Goal: Subscribe to service/newsletter

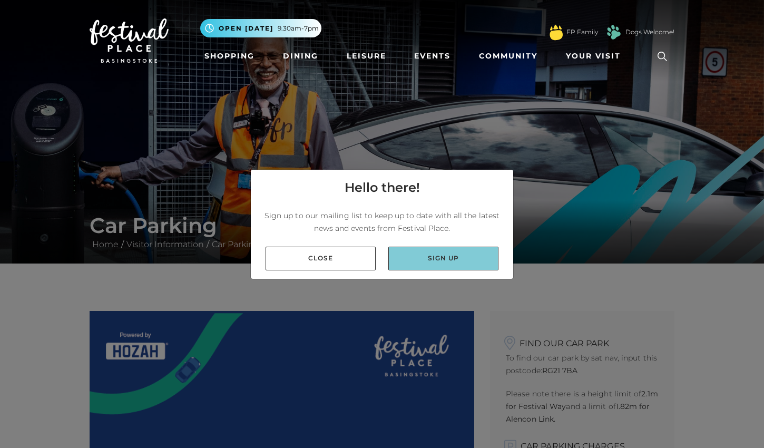
click at [418, 264] on link "Sign up" at bounding box center [443, 258] width 110 height 24
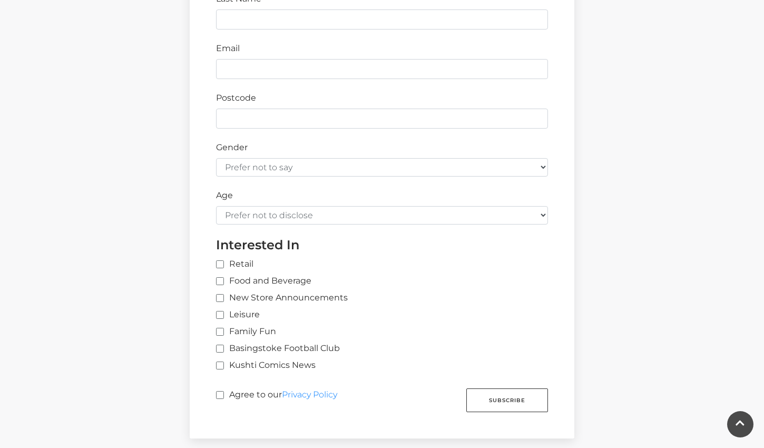
scroll to position [513, 0]
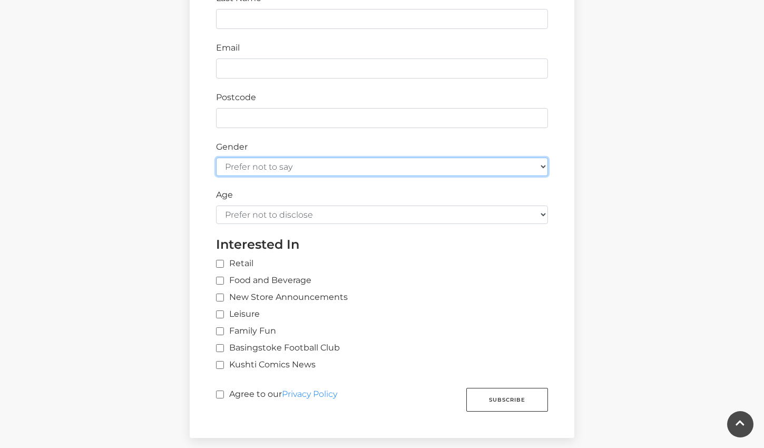
select select "male"
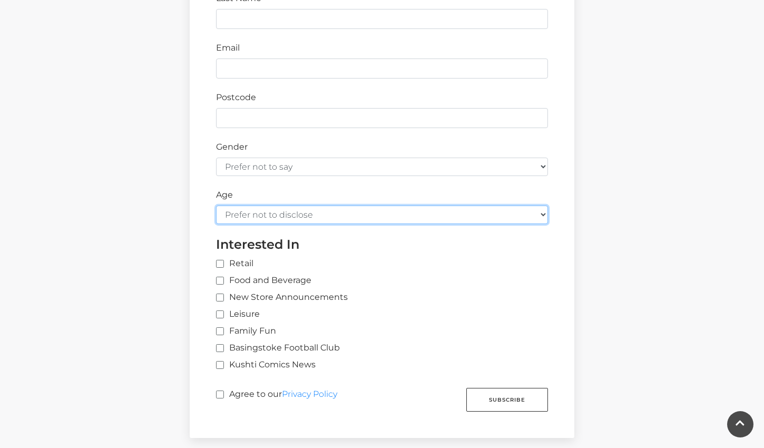
select select "45-54"
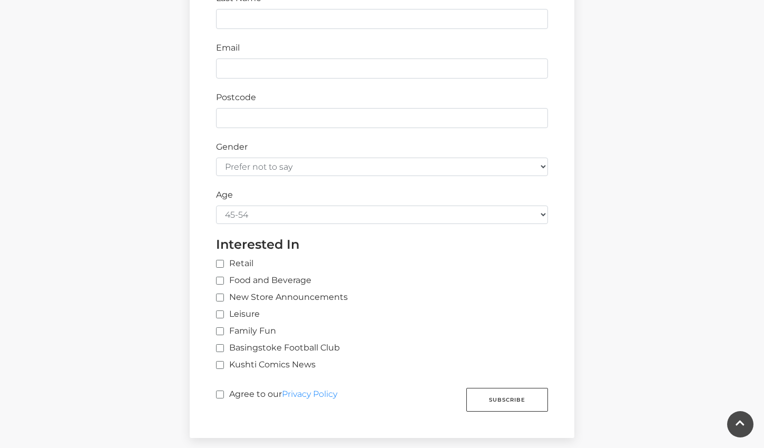
click at [222, 261] on input "Retail" at bounding box center [390, 264] width 348 height 7
checkbox input "true"
click at [221, 278] on input "Food and Beverage" at bounding box center [219, 281] width 7 height 7
checkbox input "true"
click at [220, 294] on input "New Store Announcements" at bounding box center [219, 297] width 7 height 7
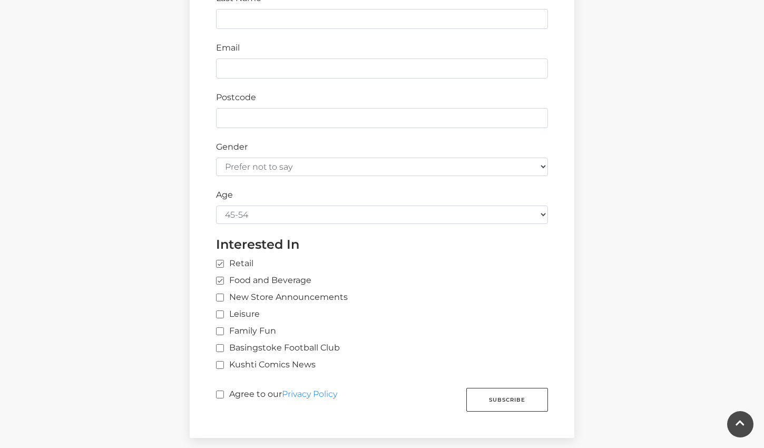
checkbox input "true"
click at [223, 388] on label "Agree to our Privacy Policy" at bounding box center [276, 397] width 121 height 19
click at [223, 391] on input "Agree to our Privacy Policy" at bounding box center [219, 394] width 7 height 7
checkbox input "true"
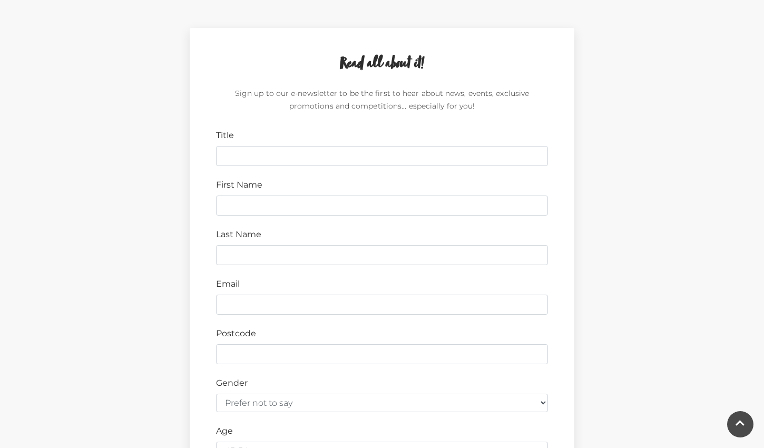
scroll to position [291, 0]
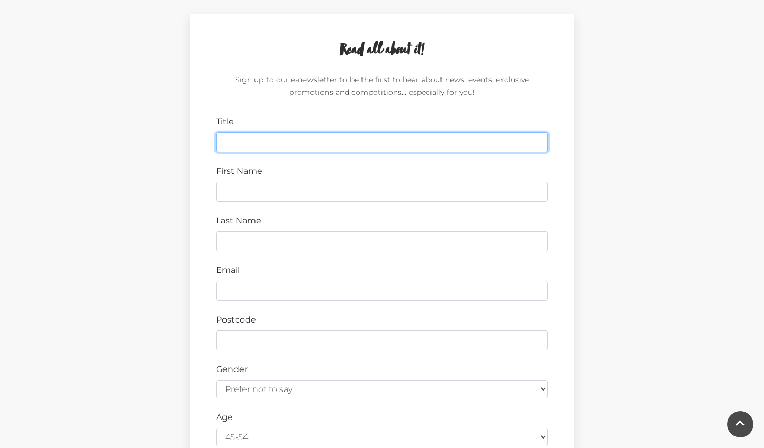
click at [242, 144] on input "Title" at bounding box center [382, 142] width 332 height 20
type input "Paul"
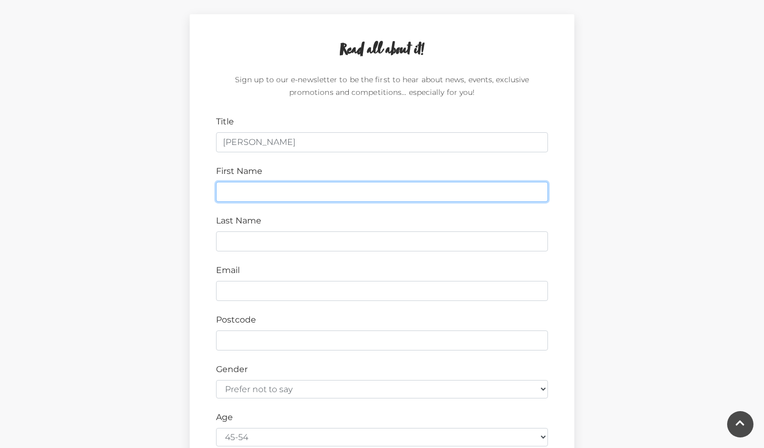
click at [531, 193] on input "First Name" at bounding box center [382, 192] width 332 height 20
type input "Paul"
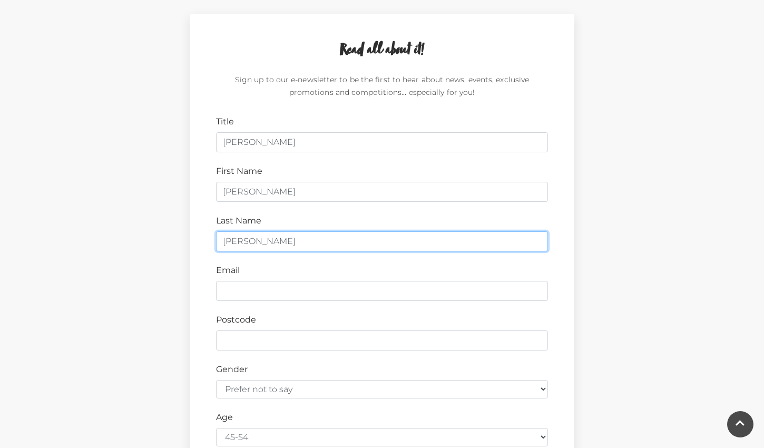
type input "Morris"
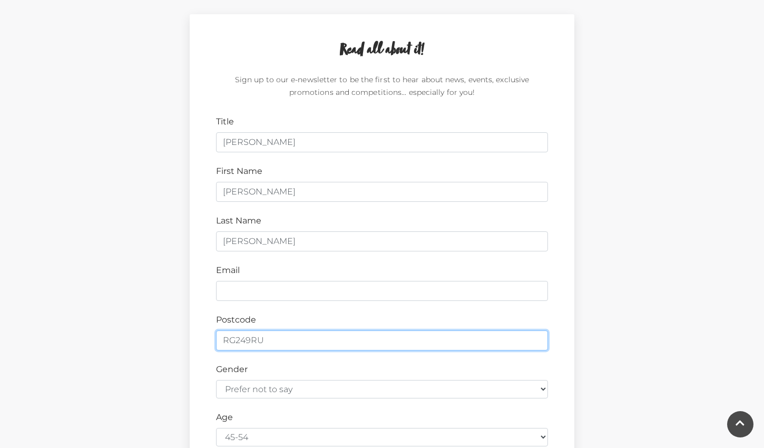
type input "RG249RU"
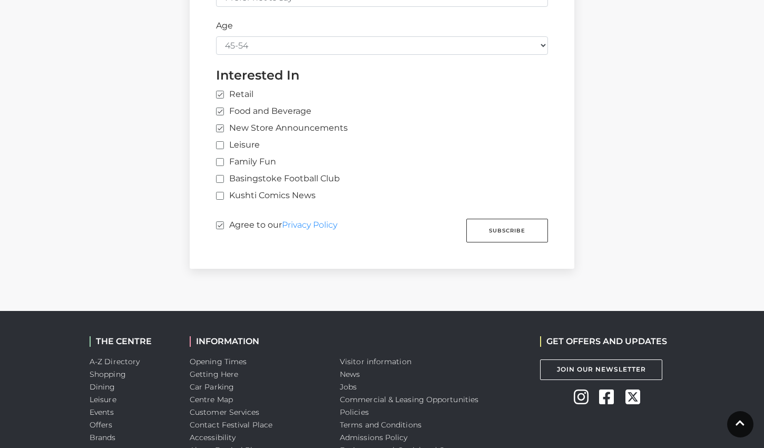
scroll to position [685, 0]
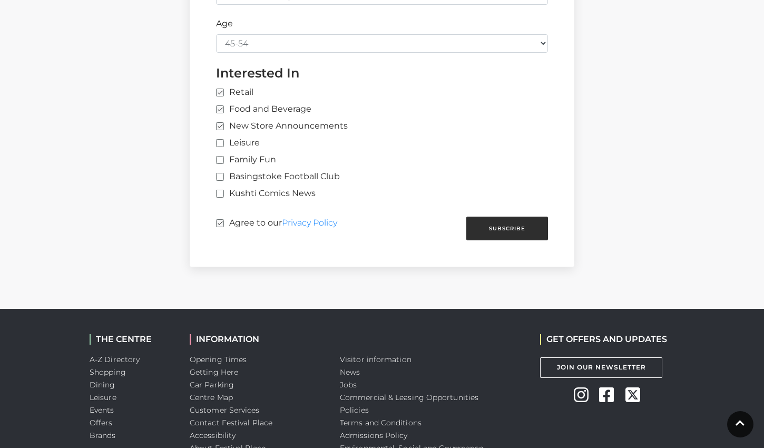
type input "paulmorris250@me.com"
click at [498, 219] on button "Subscribe" at bounding box center [507, 228] width 82 height 24
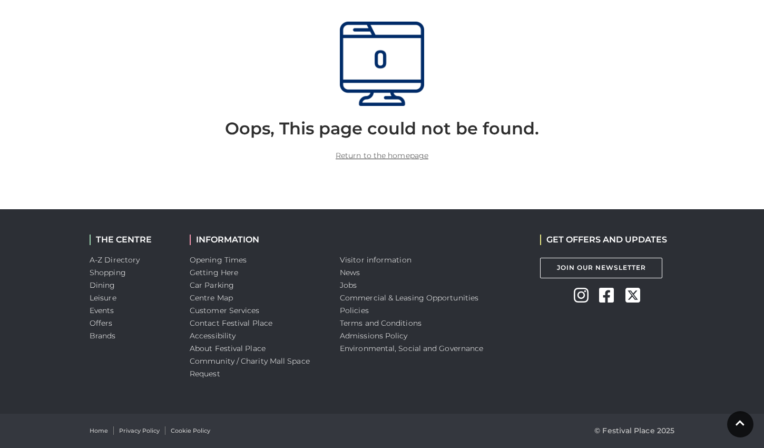
scroll to position [289, 0]
click at [231, 285] on link "Car Parking" at bounding box center [212, 285] width 44 height 9
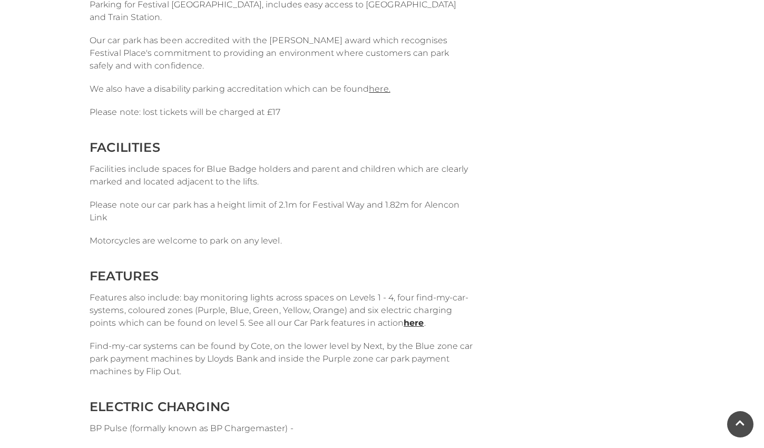
scroll to position [1440, 0]
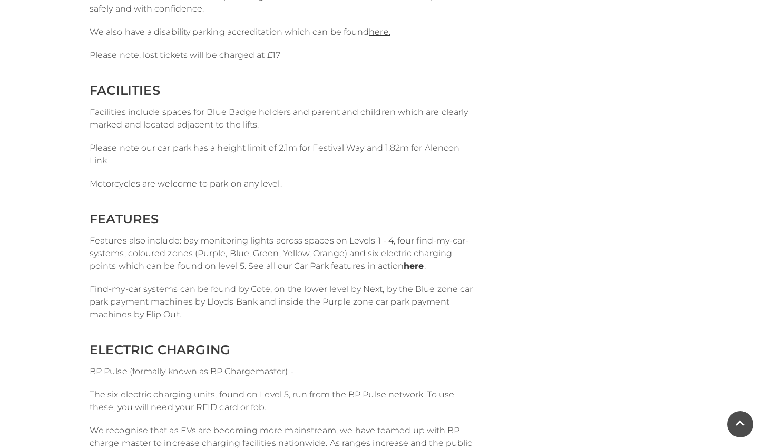
click at [419, 262] on link "here" at bounding box center [413, 266] width 20 height 10
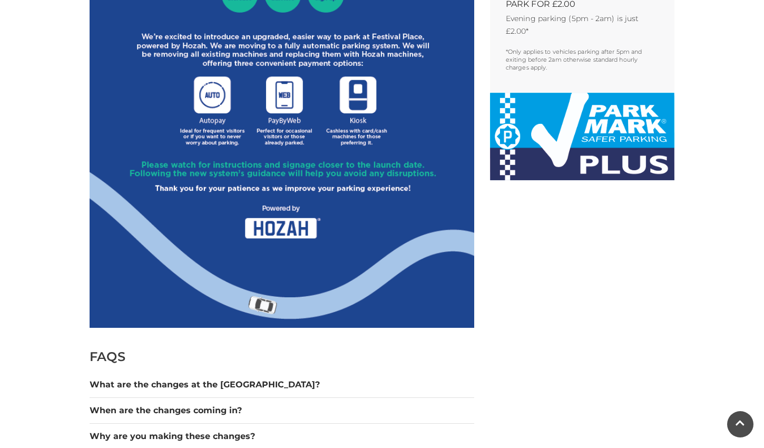
scroll to position [588, 0]
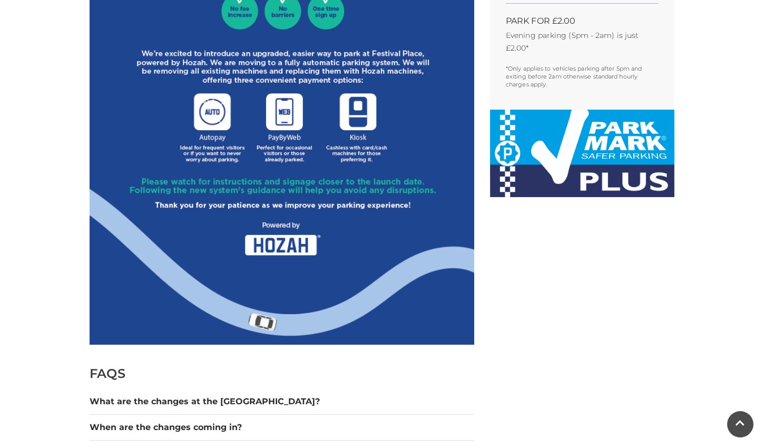
click at [285, 234] on img at bounding box center [282, 33] width 384 height 621
click at [210, 125] on img at bounding box center [282, 33] width 384 height 621
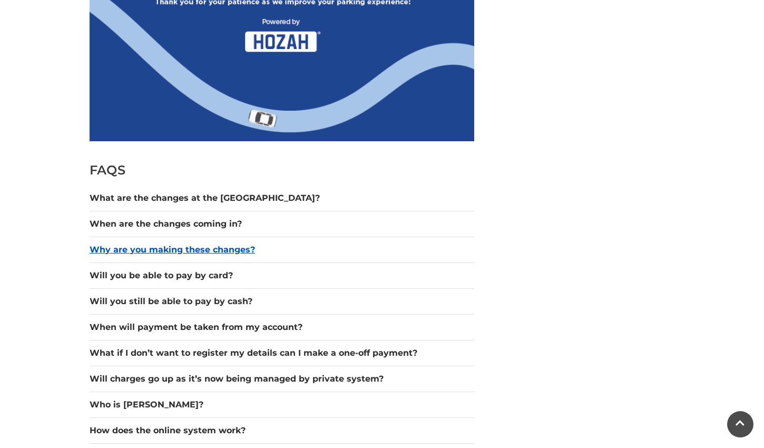
scroll to position [792, 0]
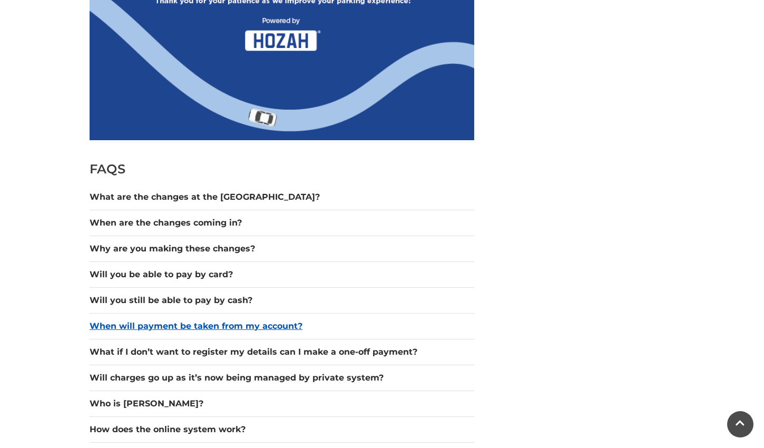
click at [219, 327] on button "When will payment be taken from my account?" at bounding box center [282, 326] width 384 height 13
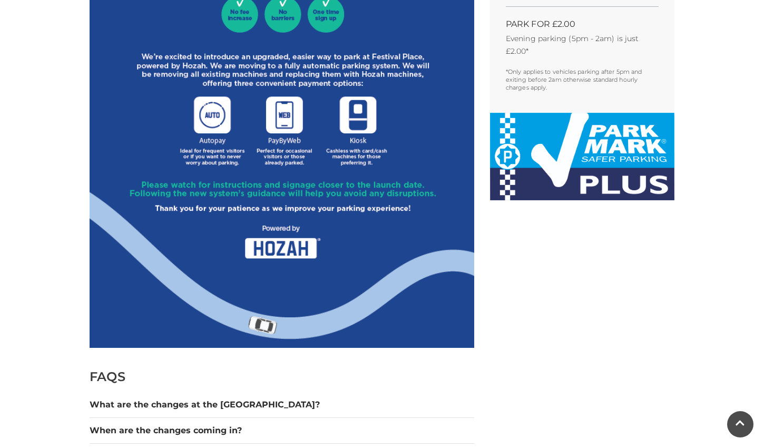
scroll to position [594, 0]
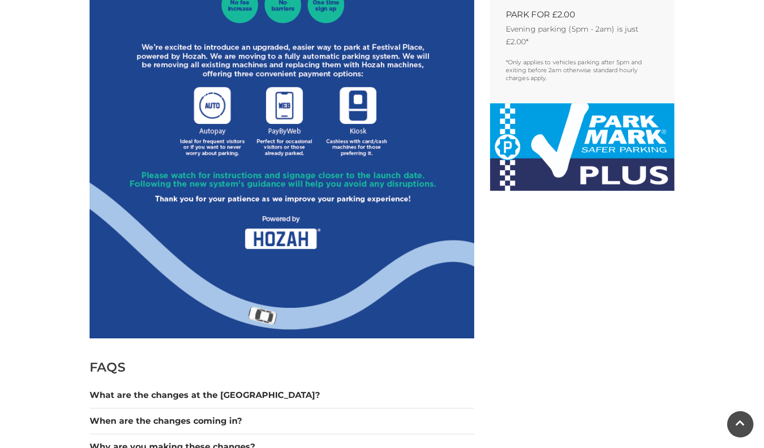
click at [272, 237] on img at bounding box center [282, 27] width 384 height 621
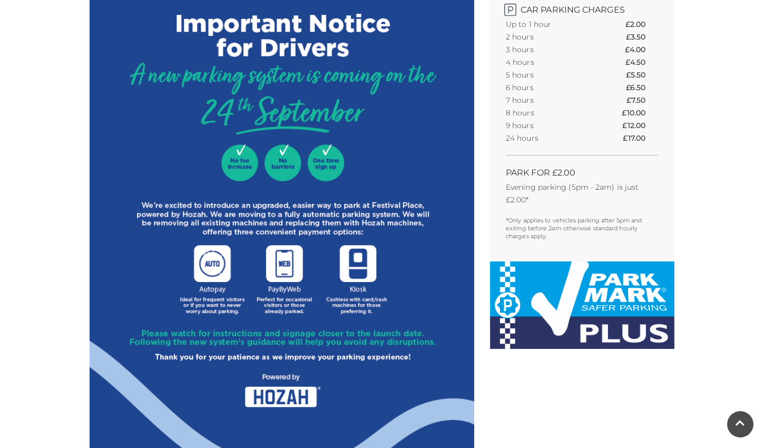
scroll to position [437, 0]
click at [546, 175] on h2 "PARK FOR £2.00" at bounding box center [582, 172] width 153 height 10
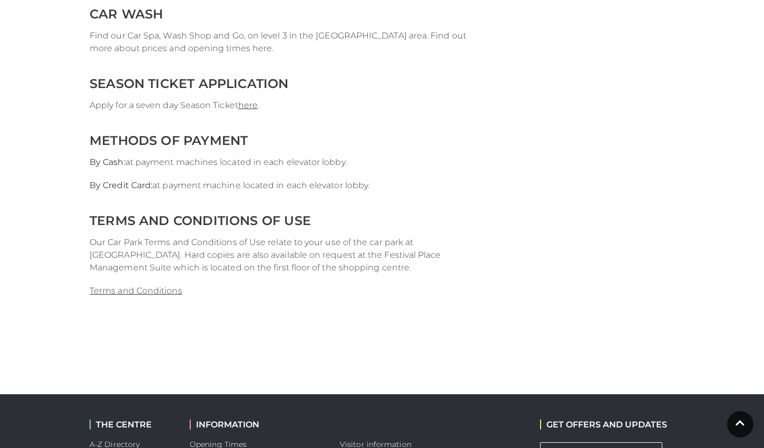
scroll to position [2252, 0]
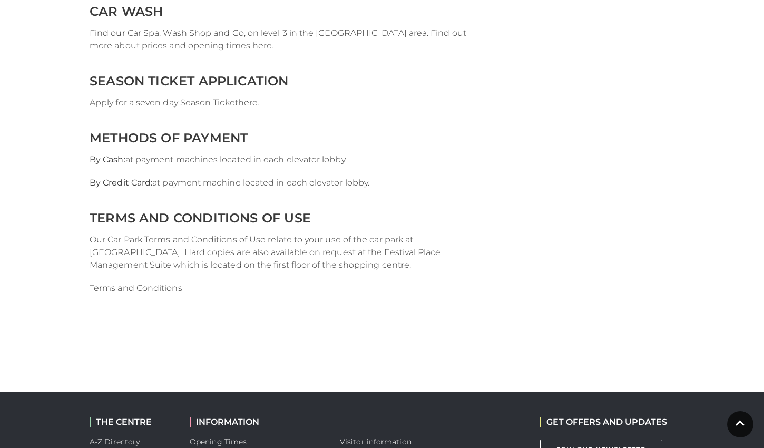
click at [119, 288] on span "Terms and Conditions" at bounding box center [136, 288] width 93 height 10
click at [100, 290] on span "Terms and Conditions" at bounding box center [136, 288] width 93 height 10
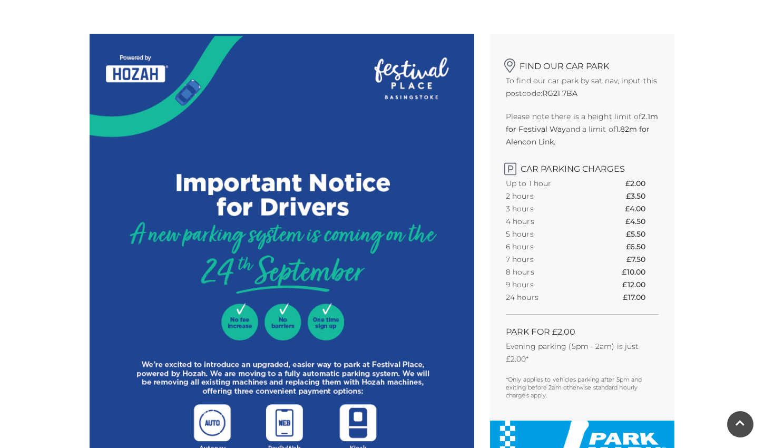
scroll to position [276, 0]
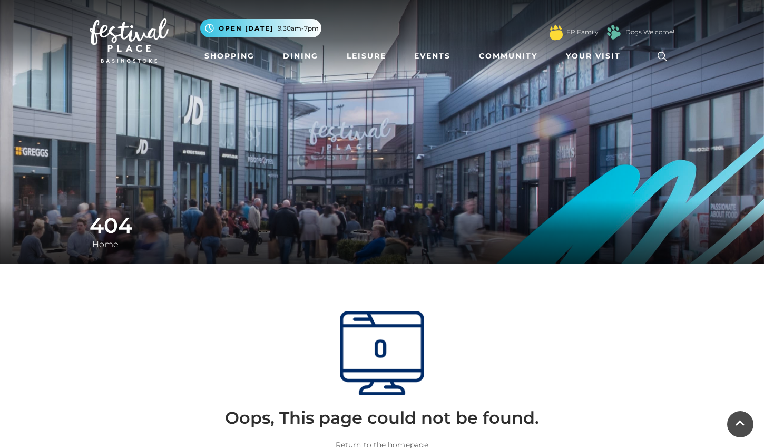
scroll to position [289, 0]
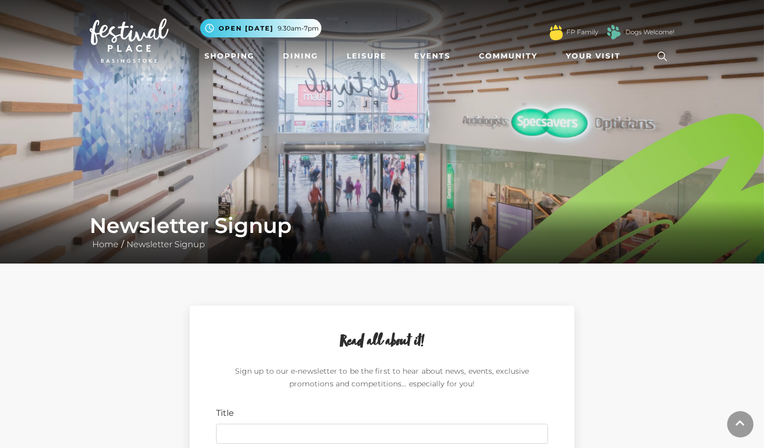
scroll to position [685, 0]
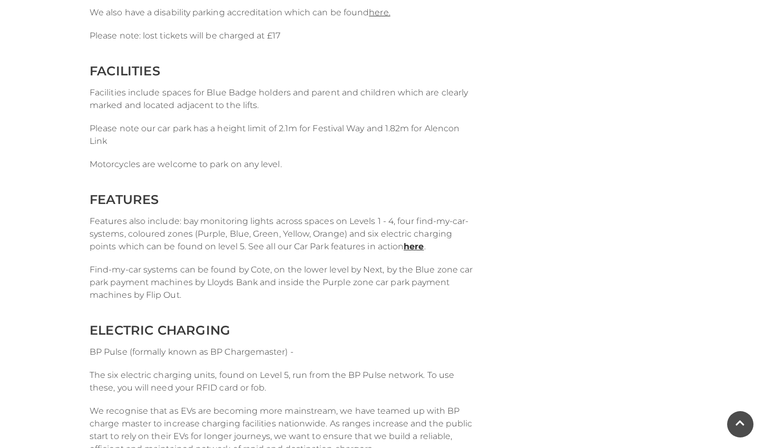
scroll to position [1471, 0]
